Goal: Find specific page/section: Find specific page/section

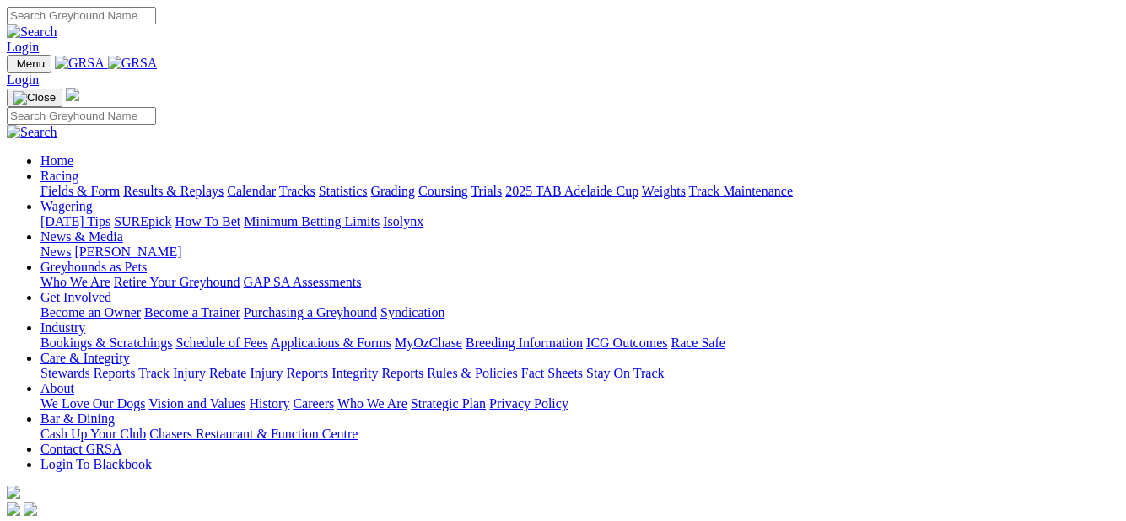
click at [62, 184] on link "Fields & Form" at bounding box center [79, 191] width 79 height 14
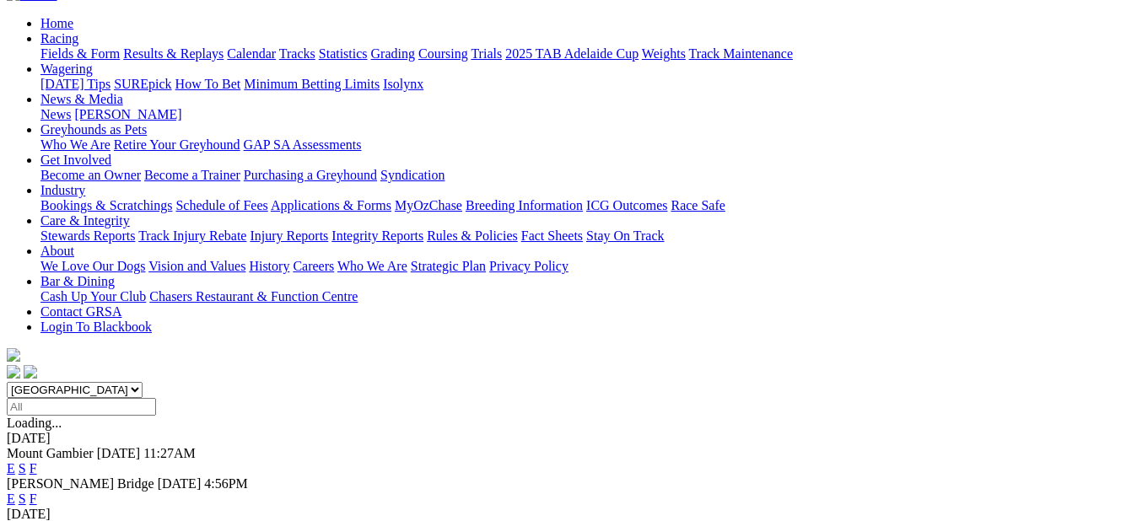
scroll to position [169, 0]
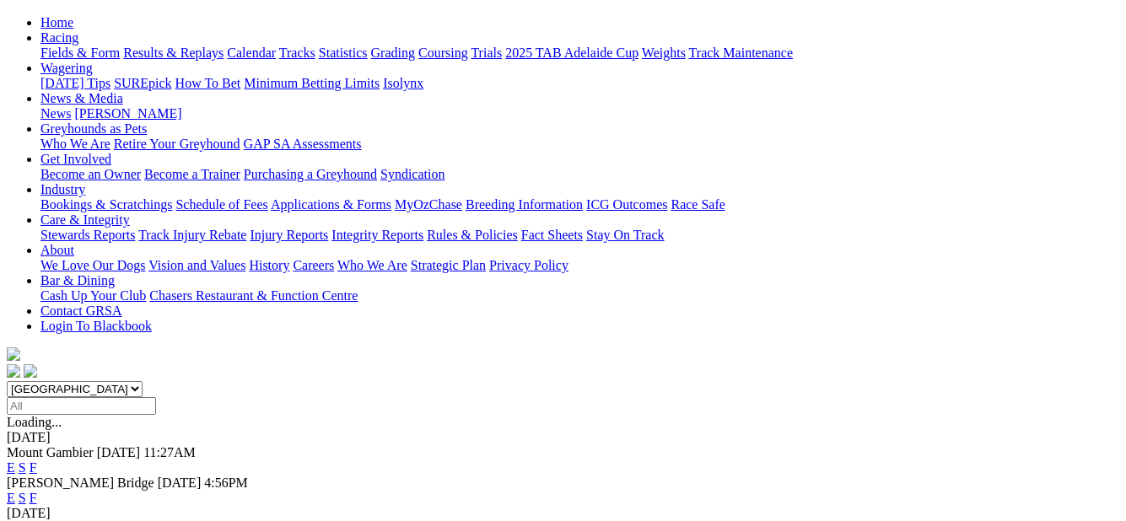
click at [37, 461] on link "F" at bounding box center [34, 468] width 8 height 14
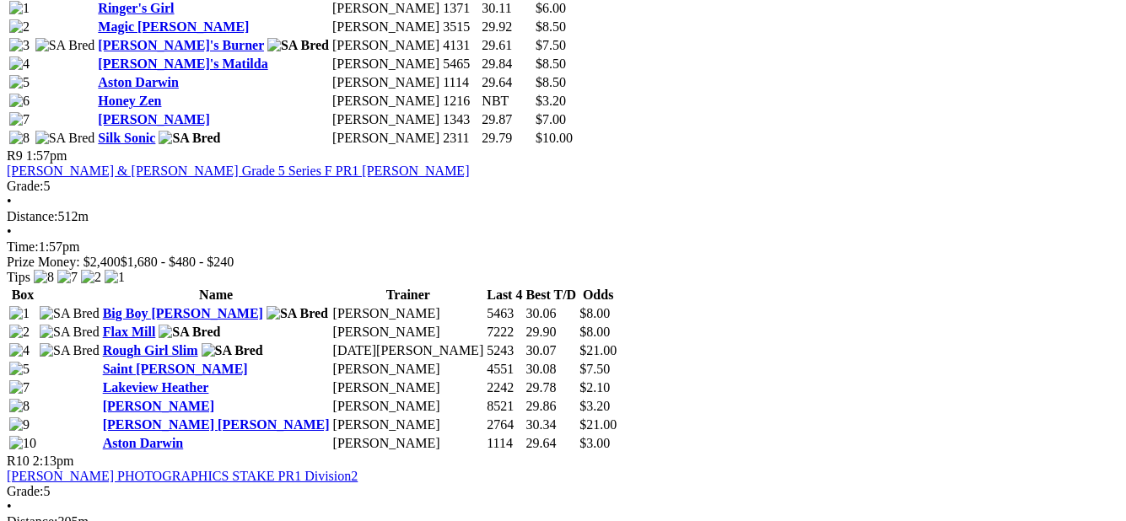
scroll to position [3037, 0]
